Goal: Obtain resource: Download file/media

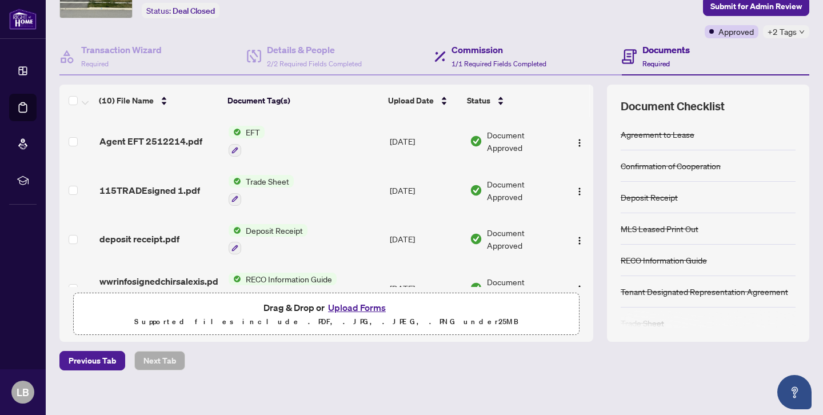
scroll to position [68, 0]
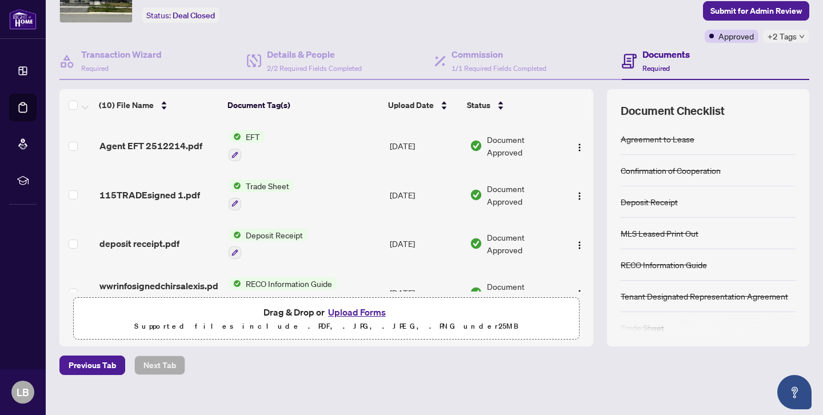
click at [255, 136] on span "EFT" at bounding box center [252, 136] width 23 height 13
click at [233, 193] on span "EFT" at bounding box center [245, 192] width 126 height 13
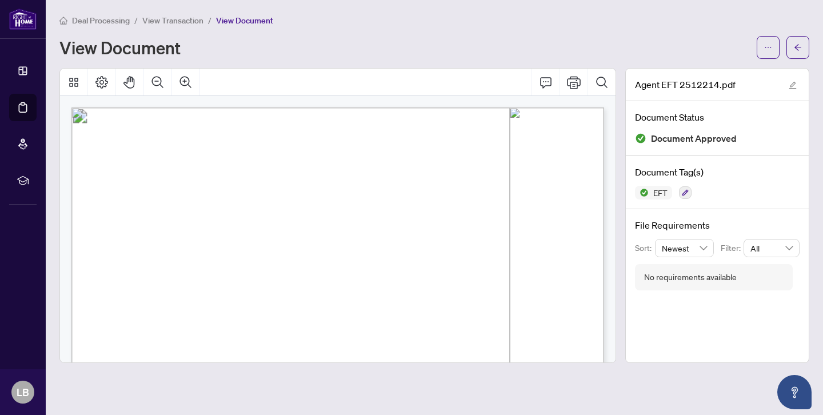
click at [288, 55] on div "View Document" at bounding box center [404, 47] width 691 height 18
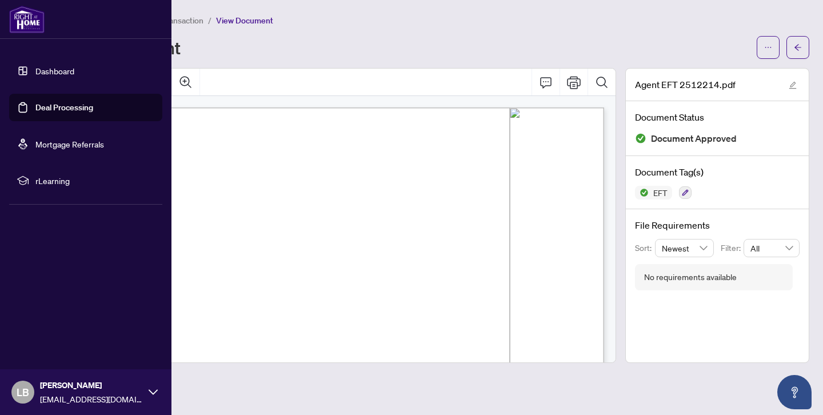
click at [26, 22] on img at bounding box center [26, 19] width 35 height 27
